Goal: Task Accomplishment & Management: Use online tool/utility

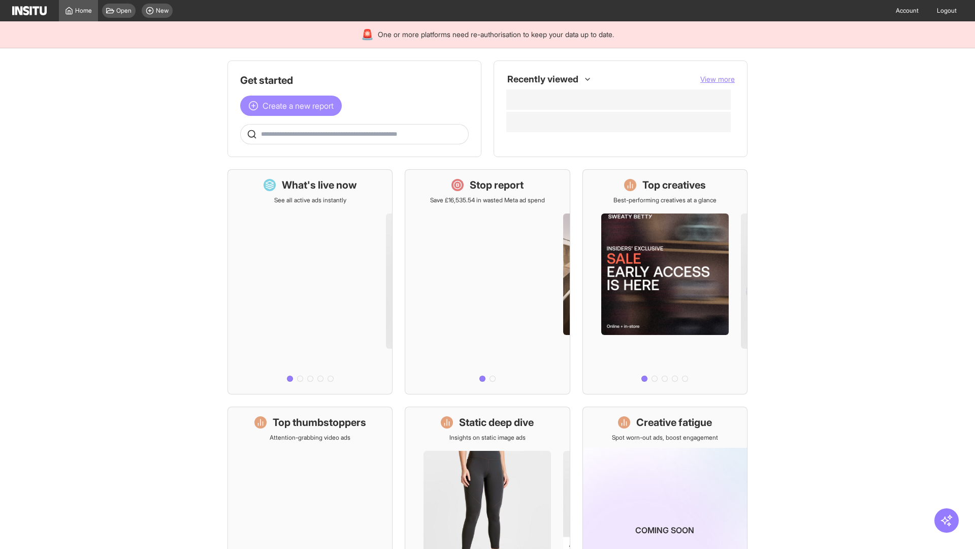
click at [294, 106] on span "Create a new report" at bounding box center [298, 106] width 71 height 12
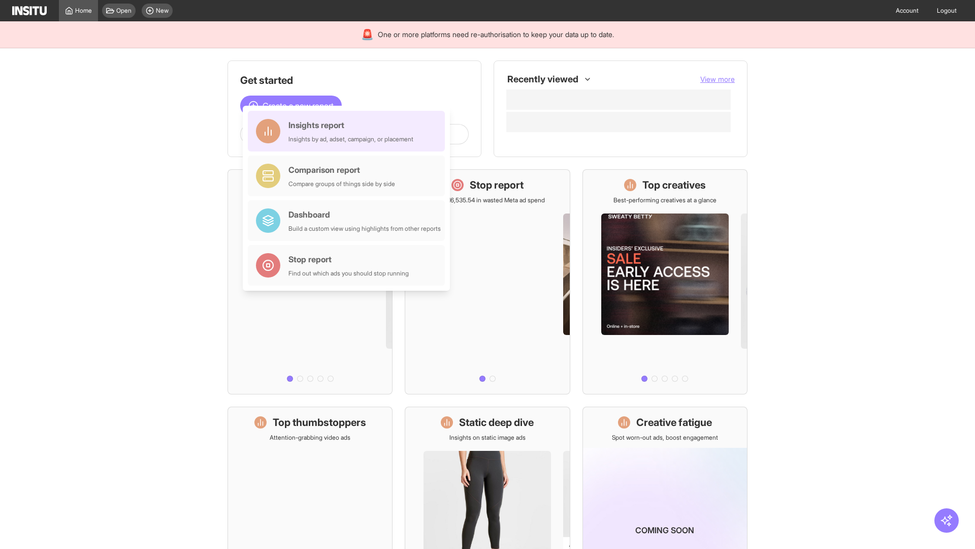
click at [349, 131] on div "Insights report Insights by ad, adset, campaign, or placement" at bounding box center [351, 131] width 125 height 24
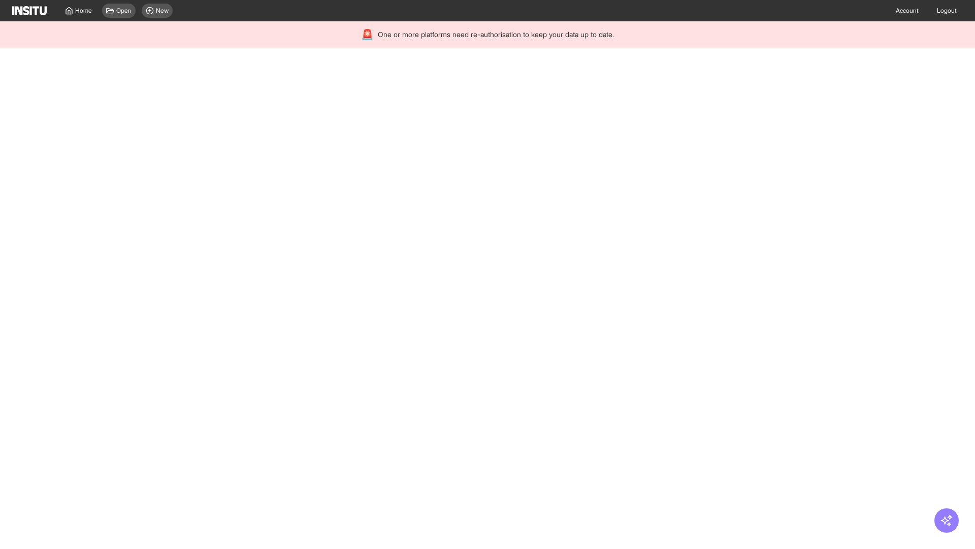
select select "**"
